Goal: Find specific page/section: Find specific page/section

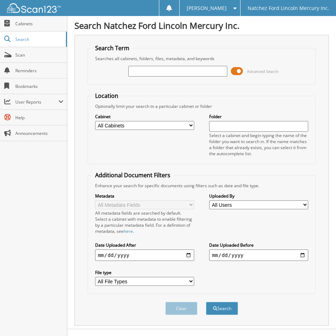
click at [146, 69] on input "text" at bounding box center [177, 71] width 99 height 11
type input "177225"
click at [206, 302] on button "Search" at bounding box center [222, 308] width 32 height 13
click at [22, 26] on span "Cabinets" at bounding box center [39, 24] width 48 height 6
